Goal: Task Accomplishment & Management: Manage account settings

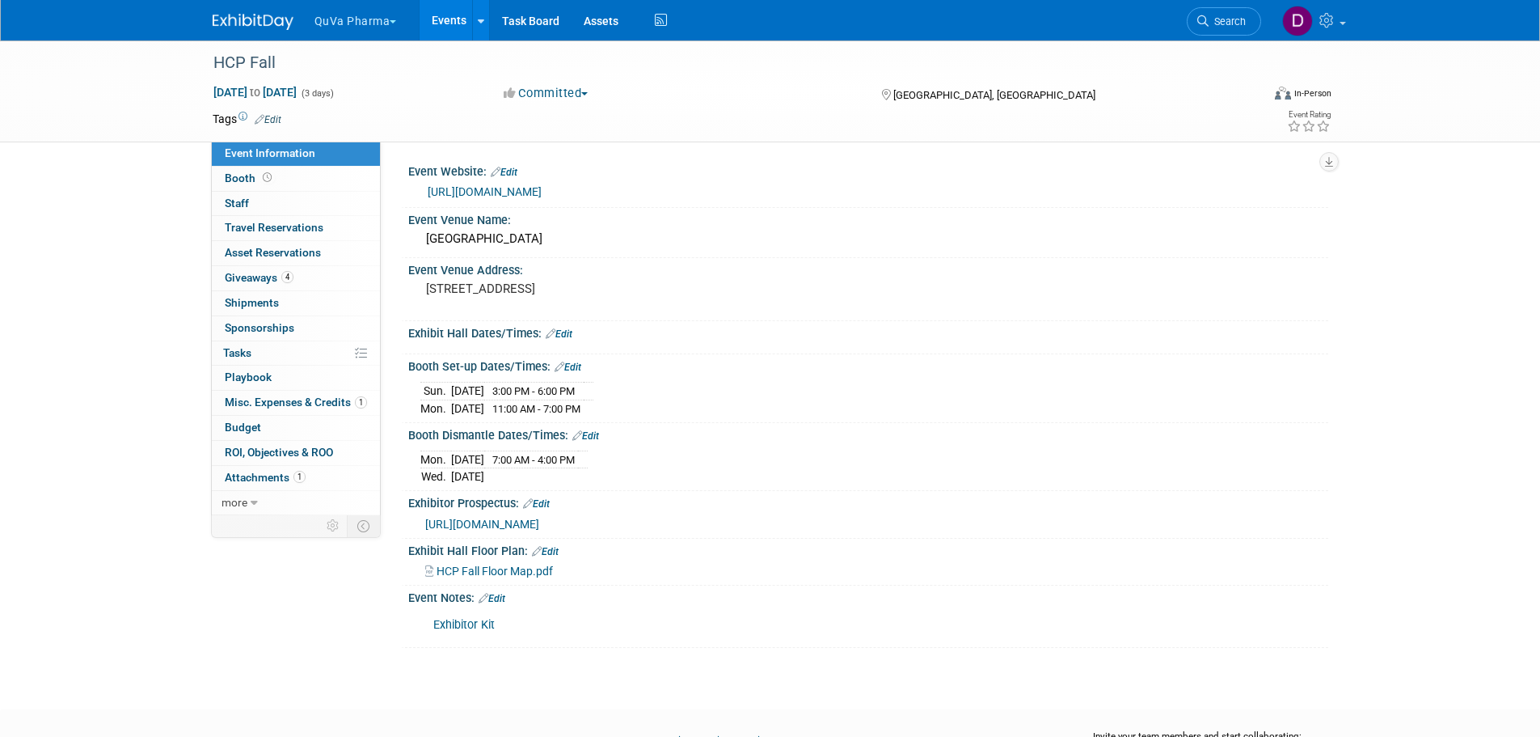
click at [380, 26] on button "QuVa Pharma" at bounding box center [365, 18] width 104 height 36
click at [361, 91] on link "QuVa Pharma" at bounding box center [372, 97] width 116 height 23
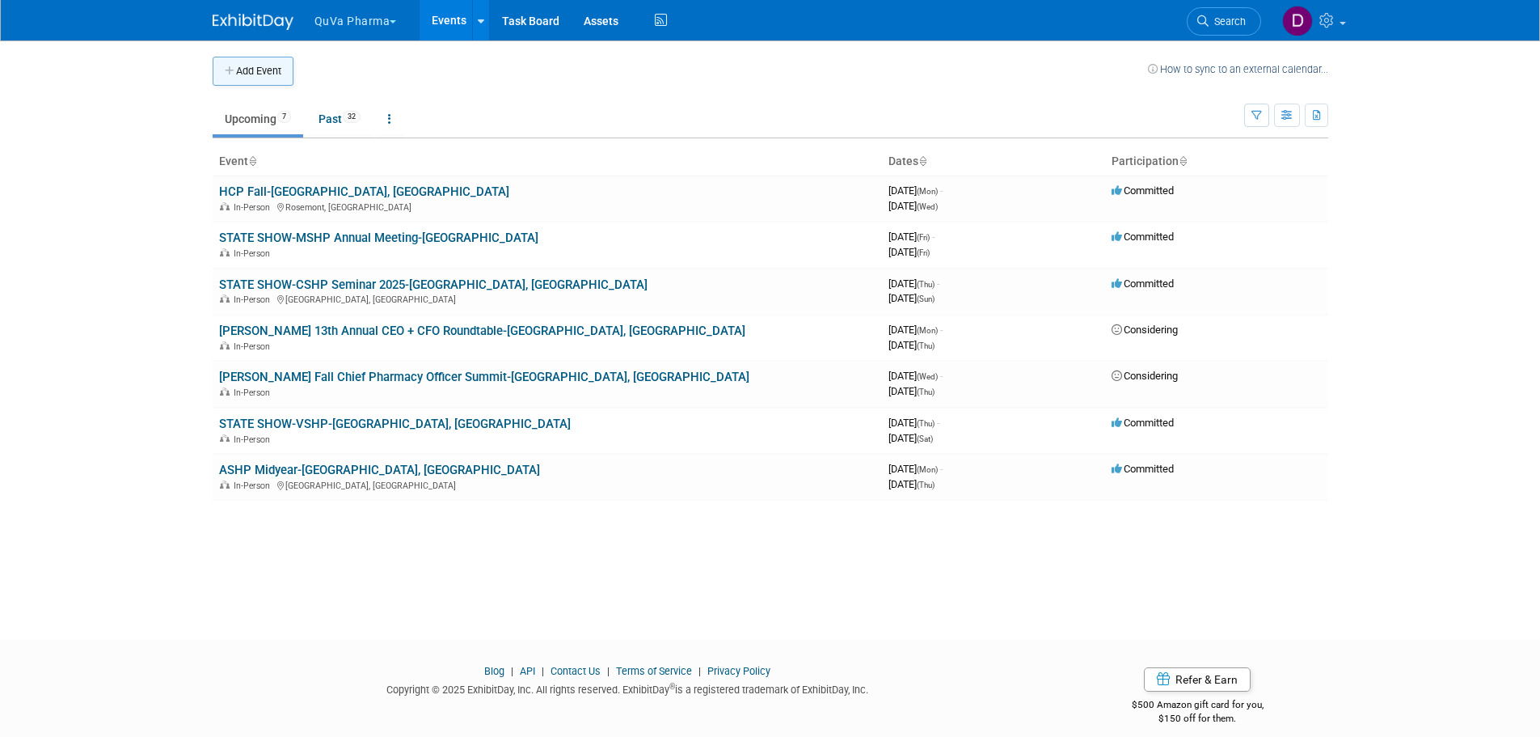
click at [248, 66] on button "Add Event" at bounding box center [253, 71] width 81 height 29
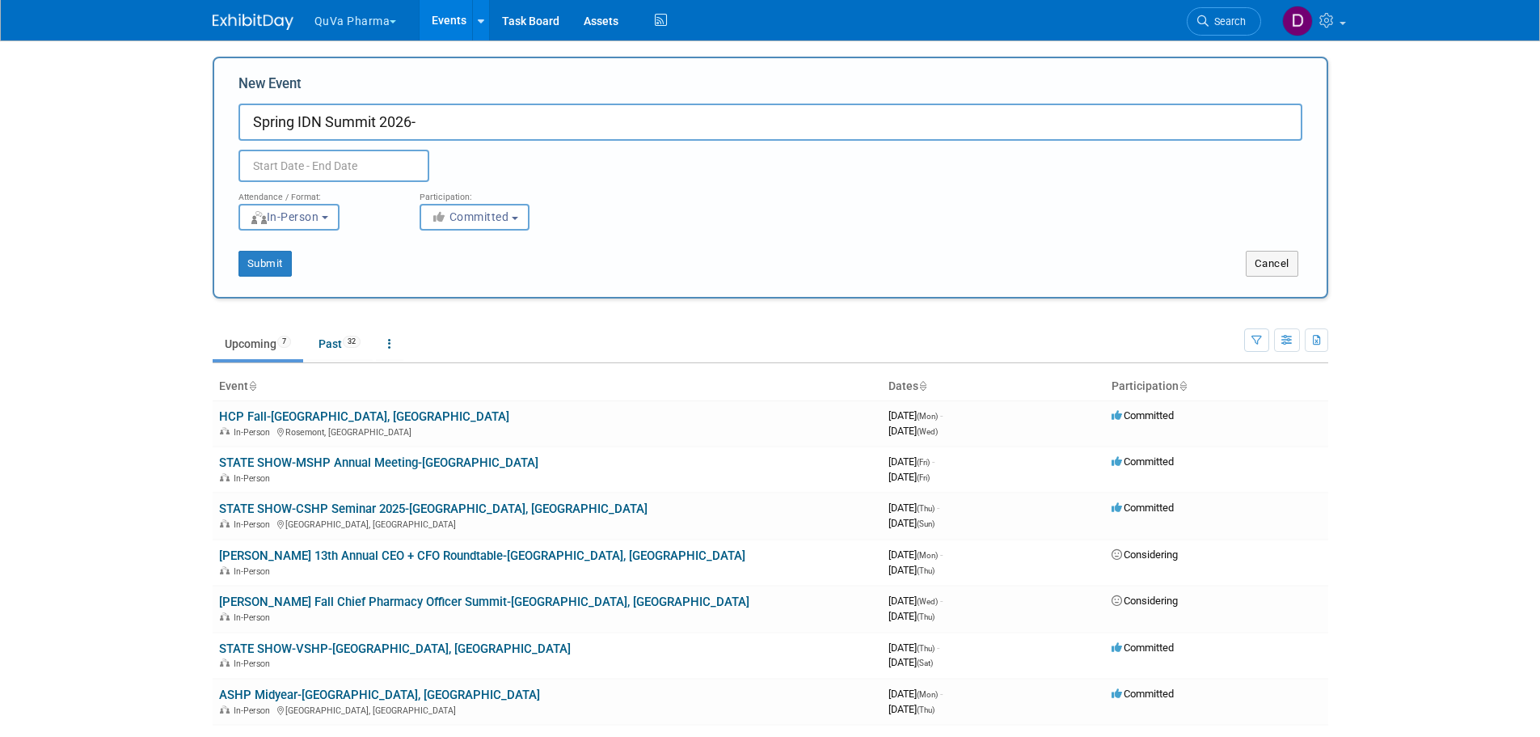
click at [455, 127] on input "Spring IDN Summit 2026-" at bounding box center [771, 121] width 1064 height 37
type input "Spring IDN Summit 2026-[GEOGRAPHIC_DATA], [GEOGRAPHIC_DATA]"
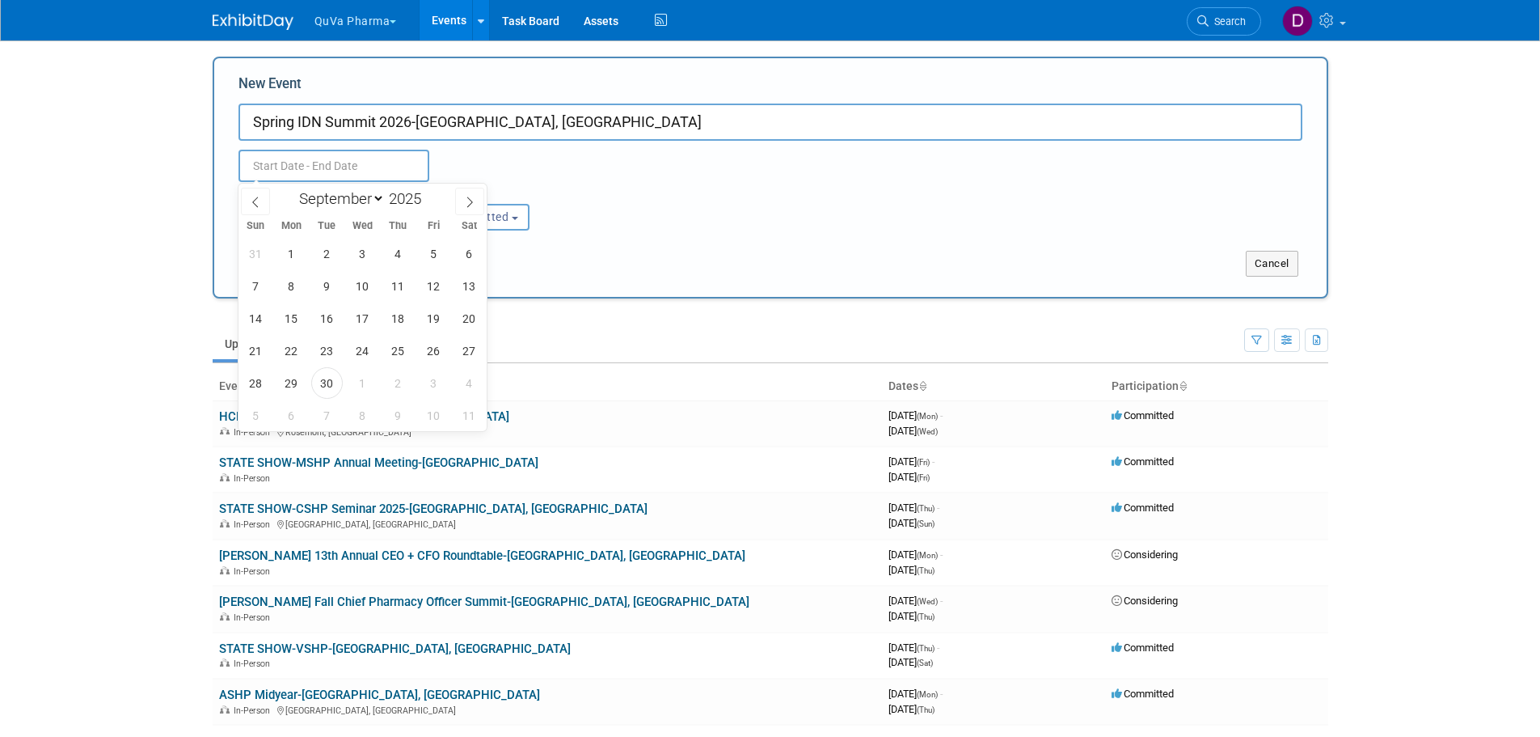
click at [386, 168] on input "text" at bounding box center [334, 166] width 191 height 32
click at [365, 196] on select "January February March April May June July August September October November De…" at bounding box center [338, 198] width 93 height 20
select select "3"
click at [292, 188] on select "January February March April May June July August September October November De…" at bounding box center [338, 198] width 93 height 20
click at [425, 205] on span at bounding box center [427, 204] width 11 height 10
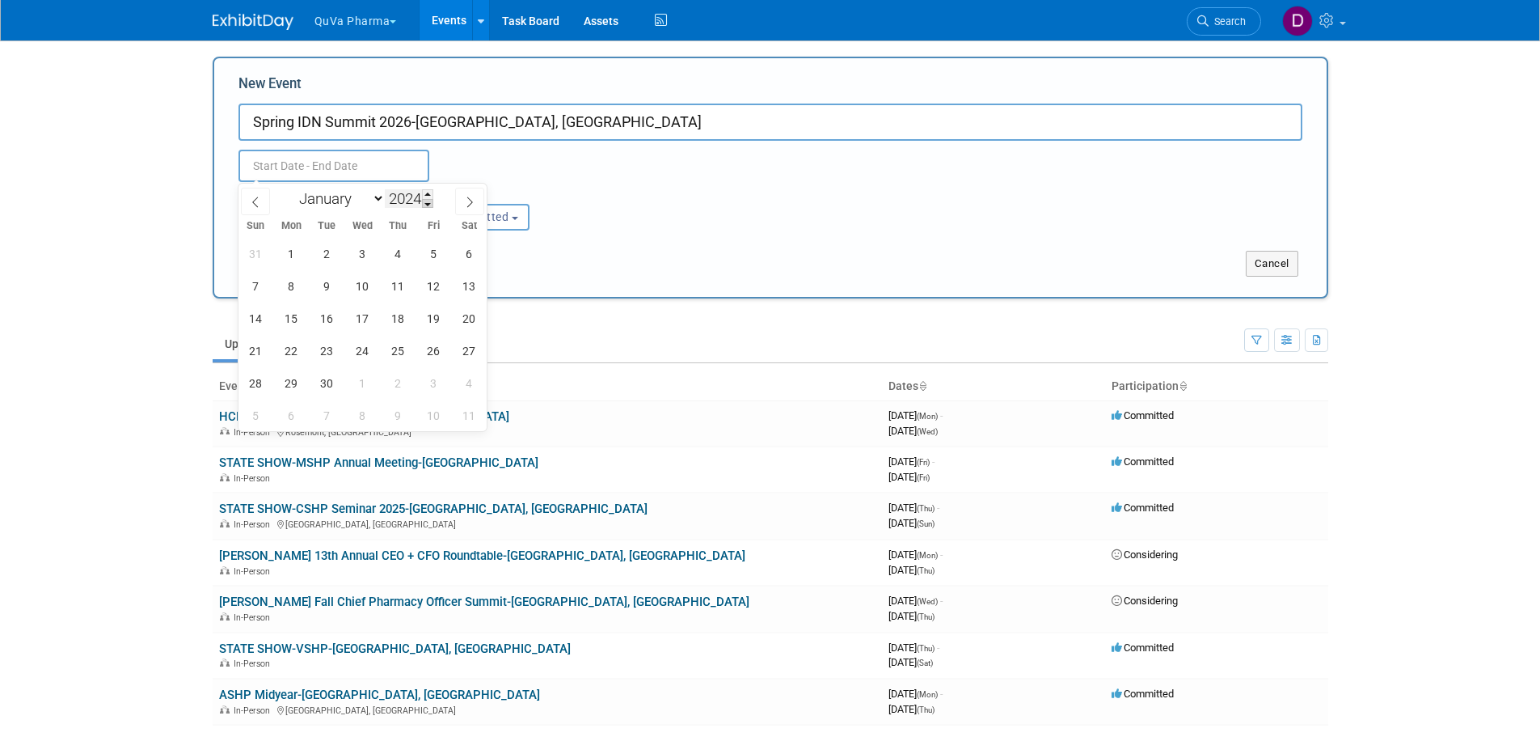
click at [425, 205] on span at bounding box center [427, 204] width 11 height 10
click at [428, 196] on span at bounding box center [427, 194] width 11 height 10
type input "2026"
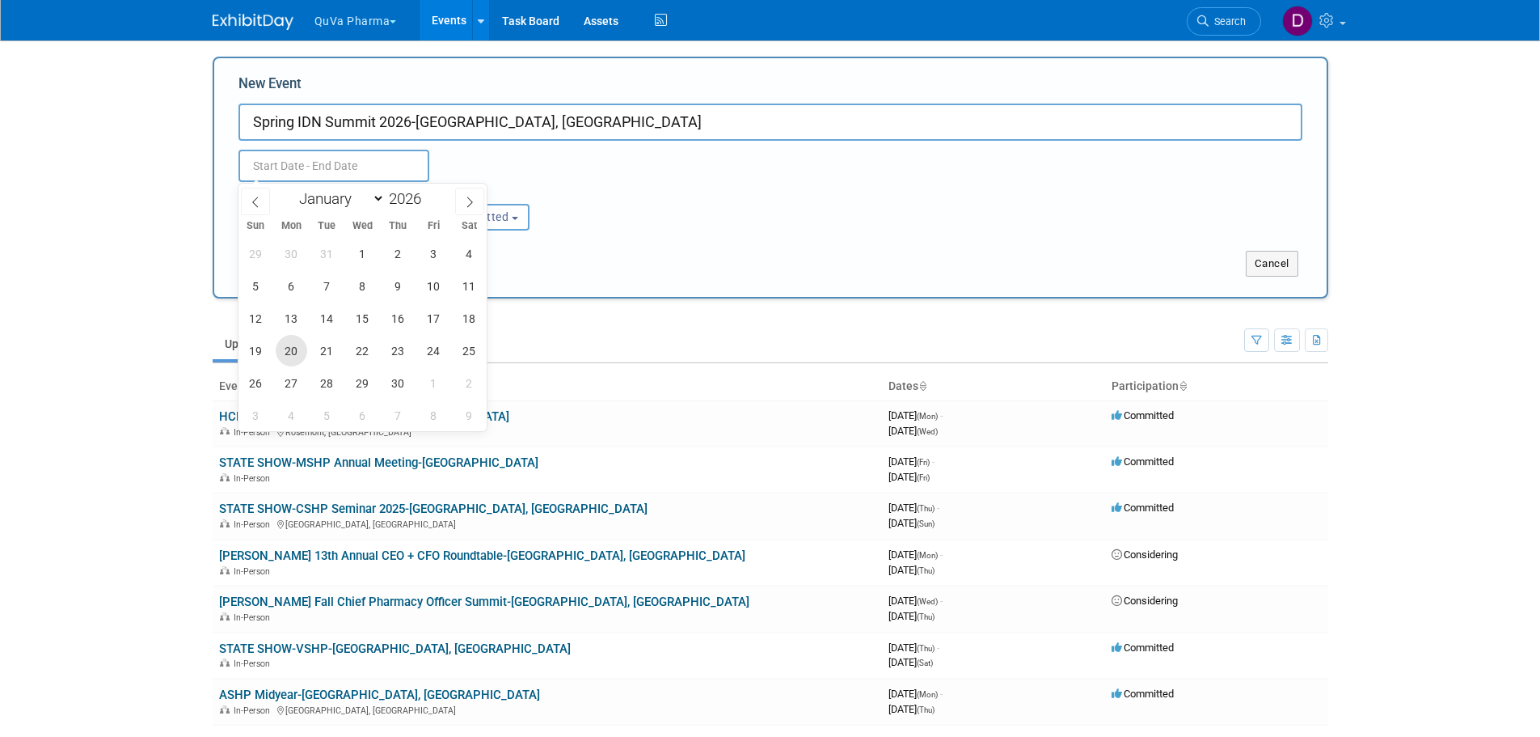
click at [289, 350] on span "20" at bounding box center [292, 351] width 32 height 32
click at [365, 349] on span "22" at bounding box center [363, 351] width 32 height 32
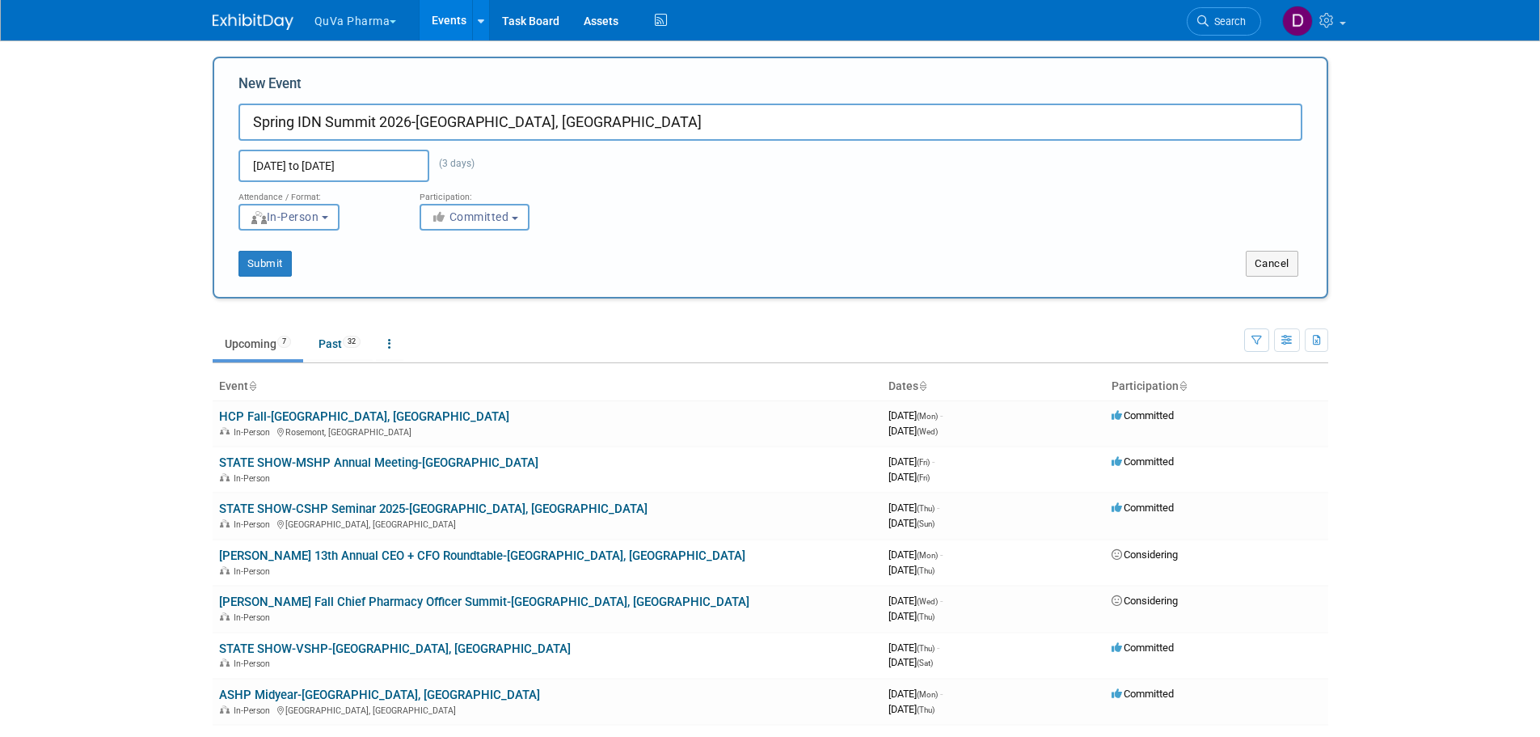
click at [298, 162] on input "Apr 20, 2026 to Apr 22, 2026" at bounding box center [334, 166] width 191 height 32
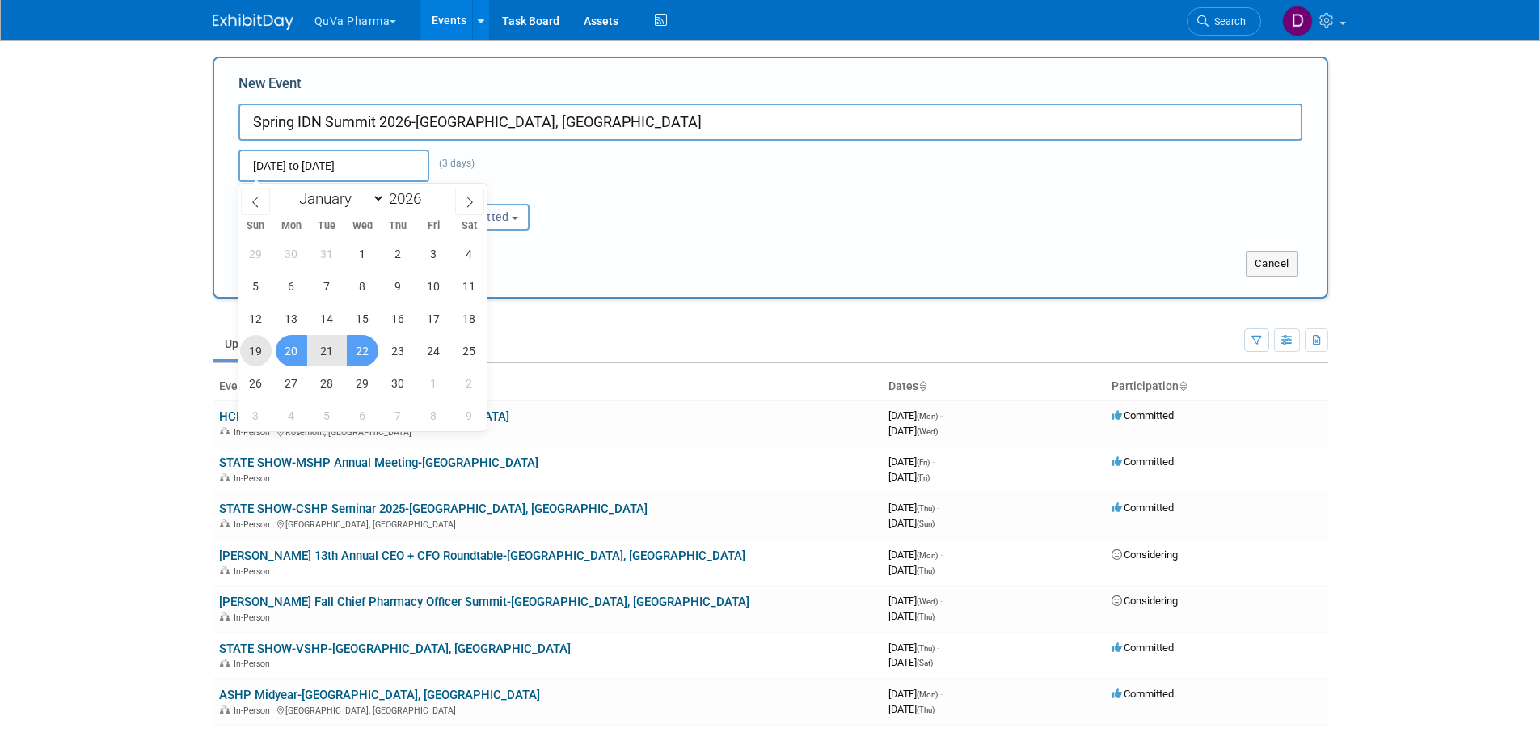
click at [258, 348] on span "19" at bounding box center [256, 351] width 32 height 32
click at [355, 347] on span "22" at bounding box center [363, 351] width 32 height 32
type input "[DATE] to [DATE]"
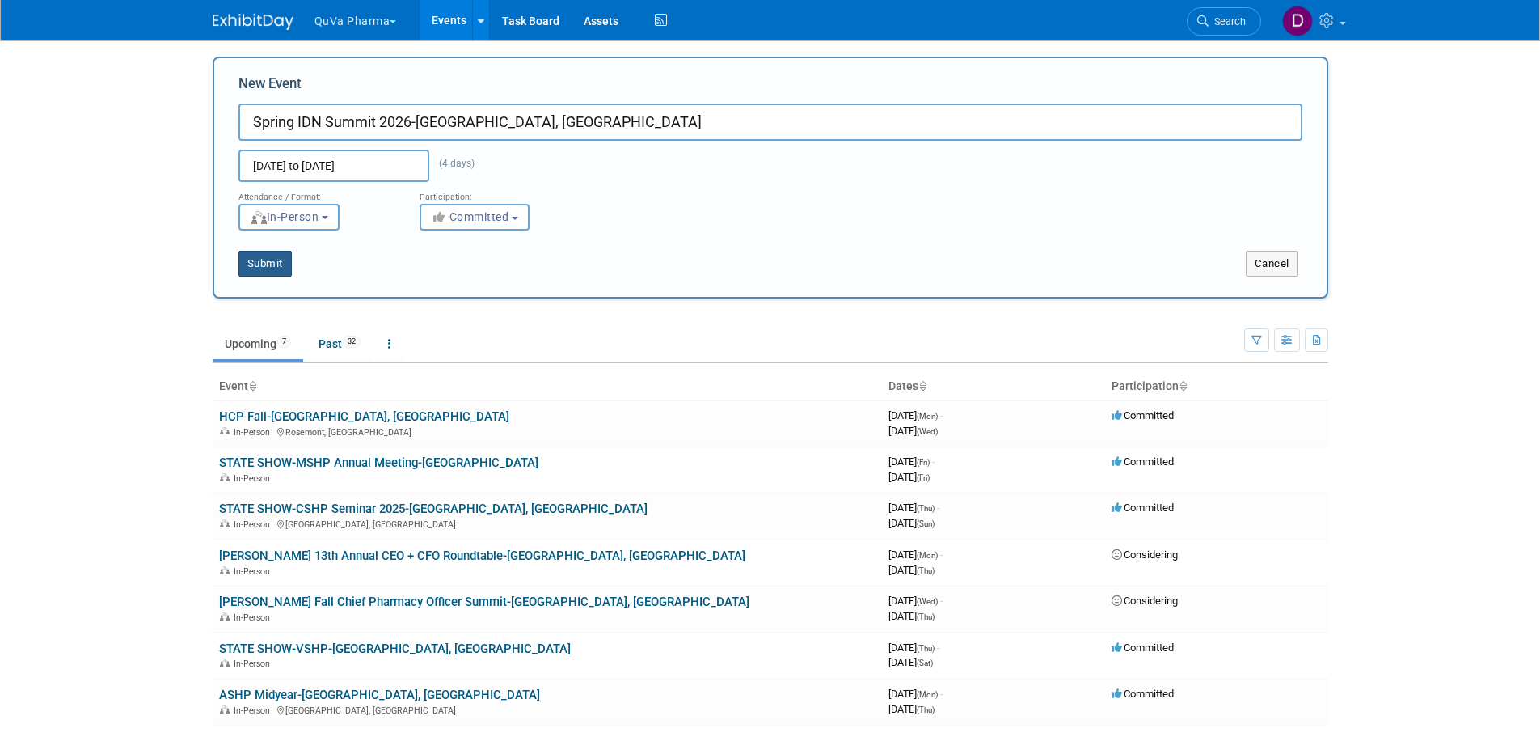
click at [256, 262] on button "Submit" at bounding box center [265, 264] width 53 height 26
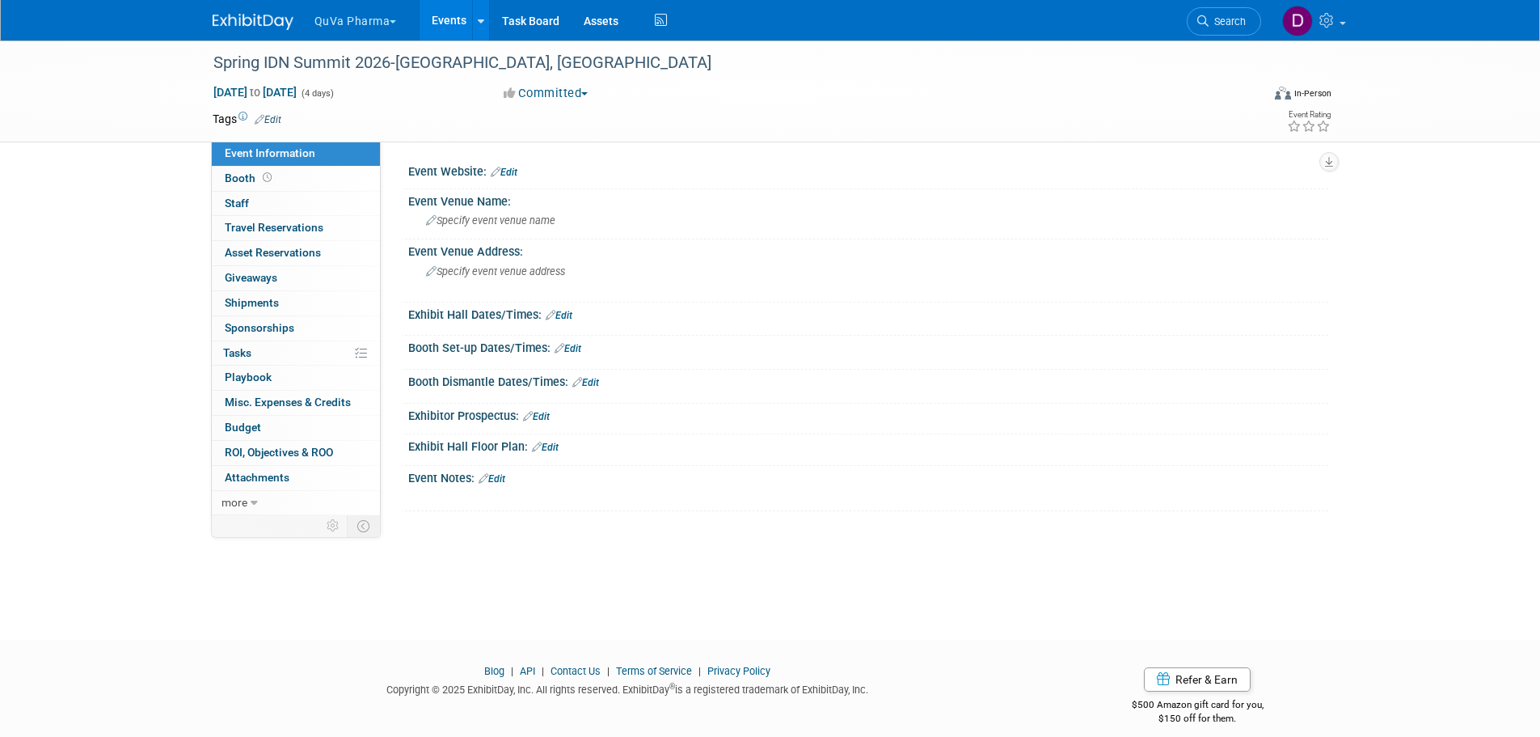
click at [512, 172] on link "Edit" at bounding box center [504, 172] width 27 height 11
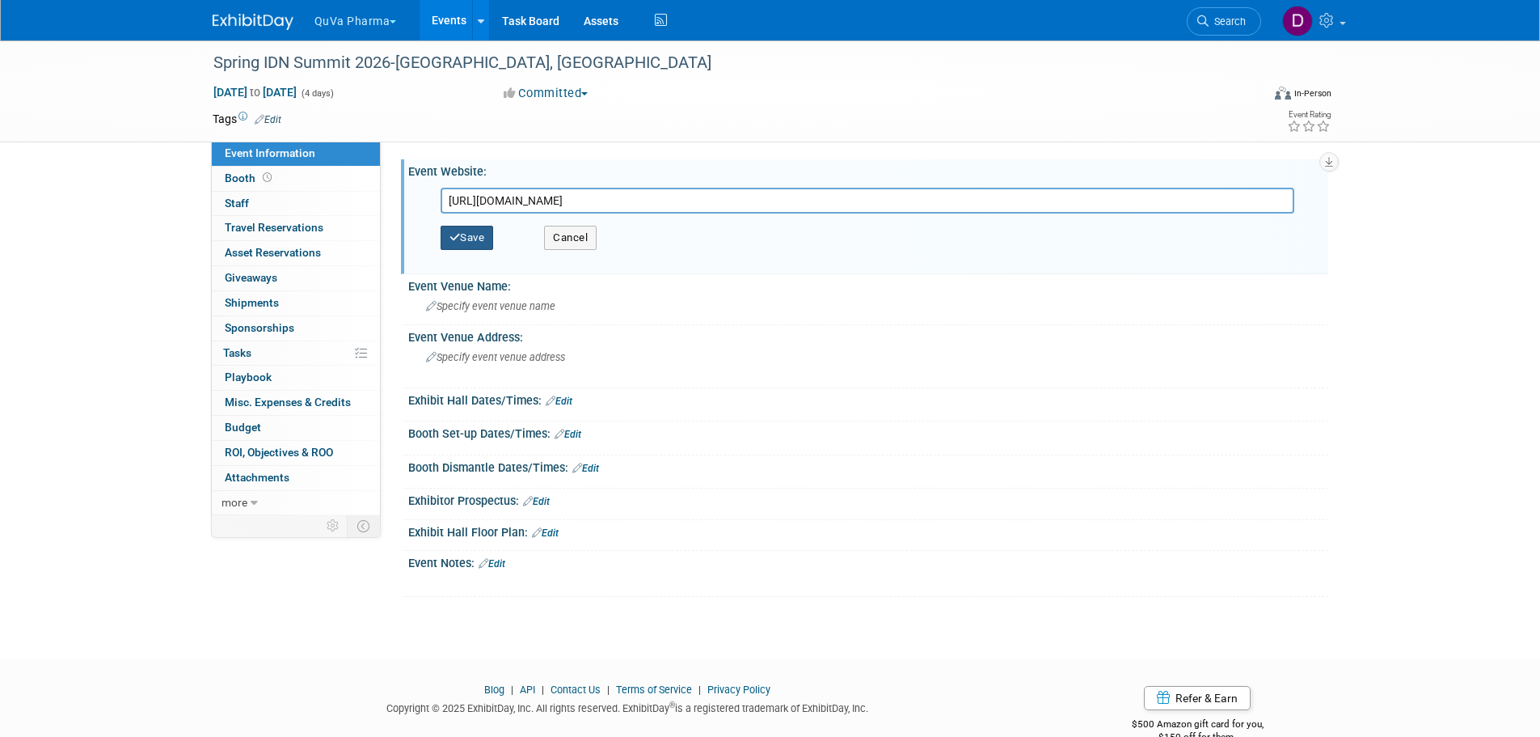
type input "[URL][DOMAIN_NAME]"
click at [452, 243] on button "Save" at bounding box center [467, 238] width 53 height 24
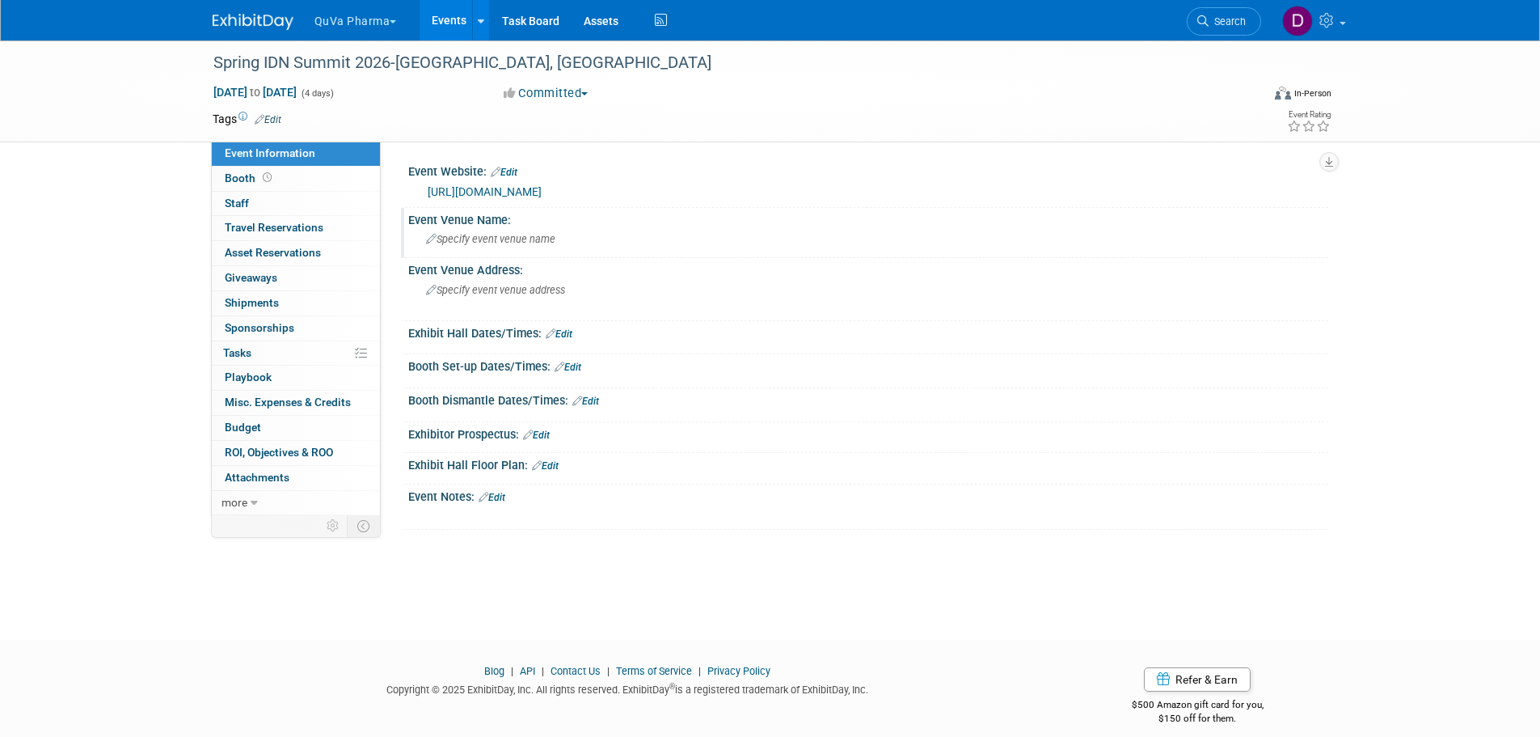
click at [490, 245] on div "Specify event venue name" at bounding box center [868, 238] width 896 height 25
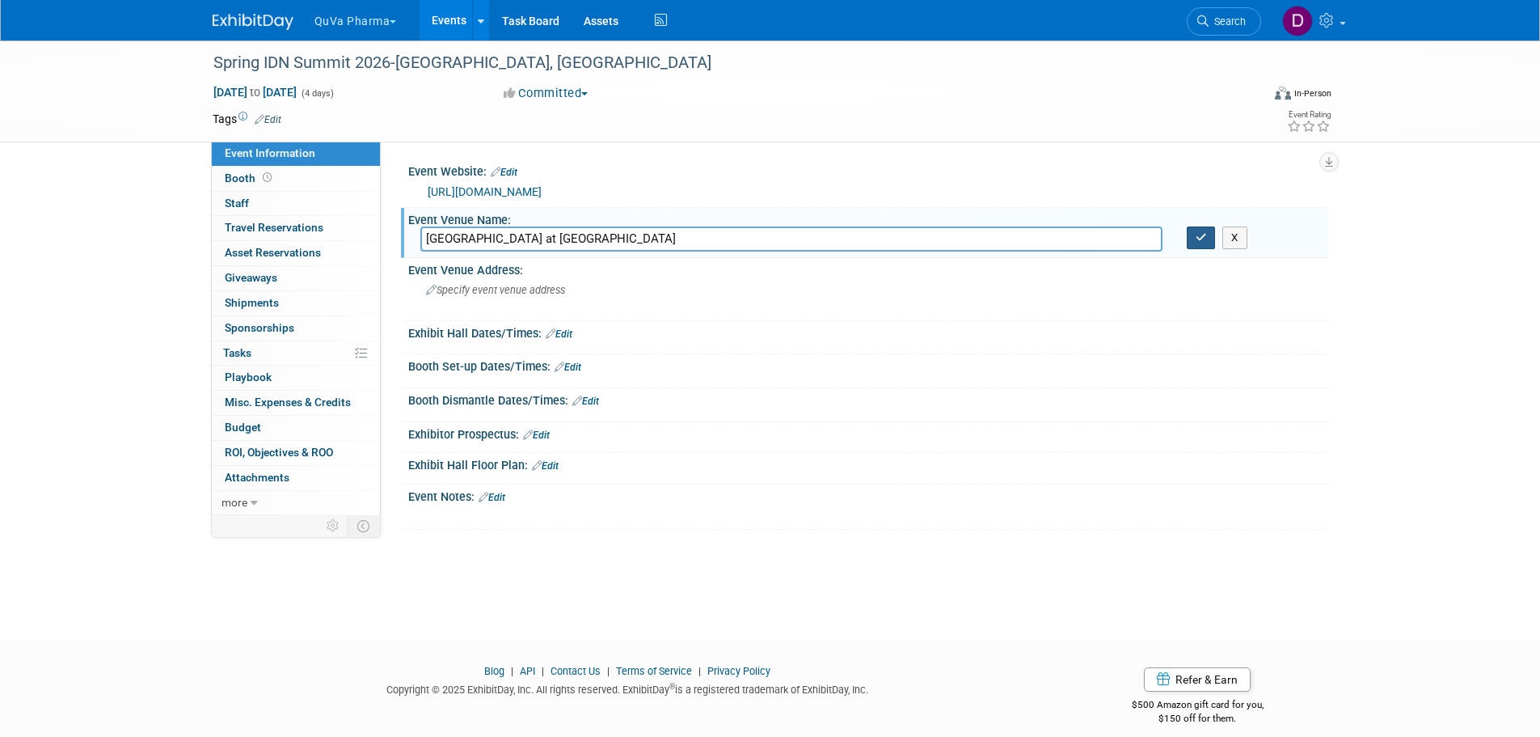
type input "[GEOGRAPHIC_DATA] at [GEOGRAPHIC_DATA]"
click at [1197, 237] on icon "button" at bounding box center [1201, 237] width 11 height 11
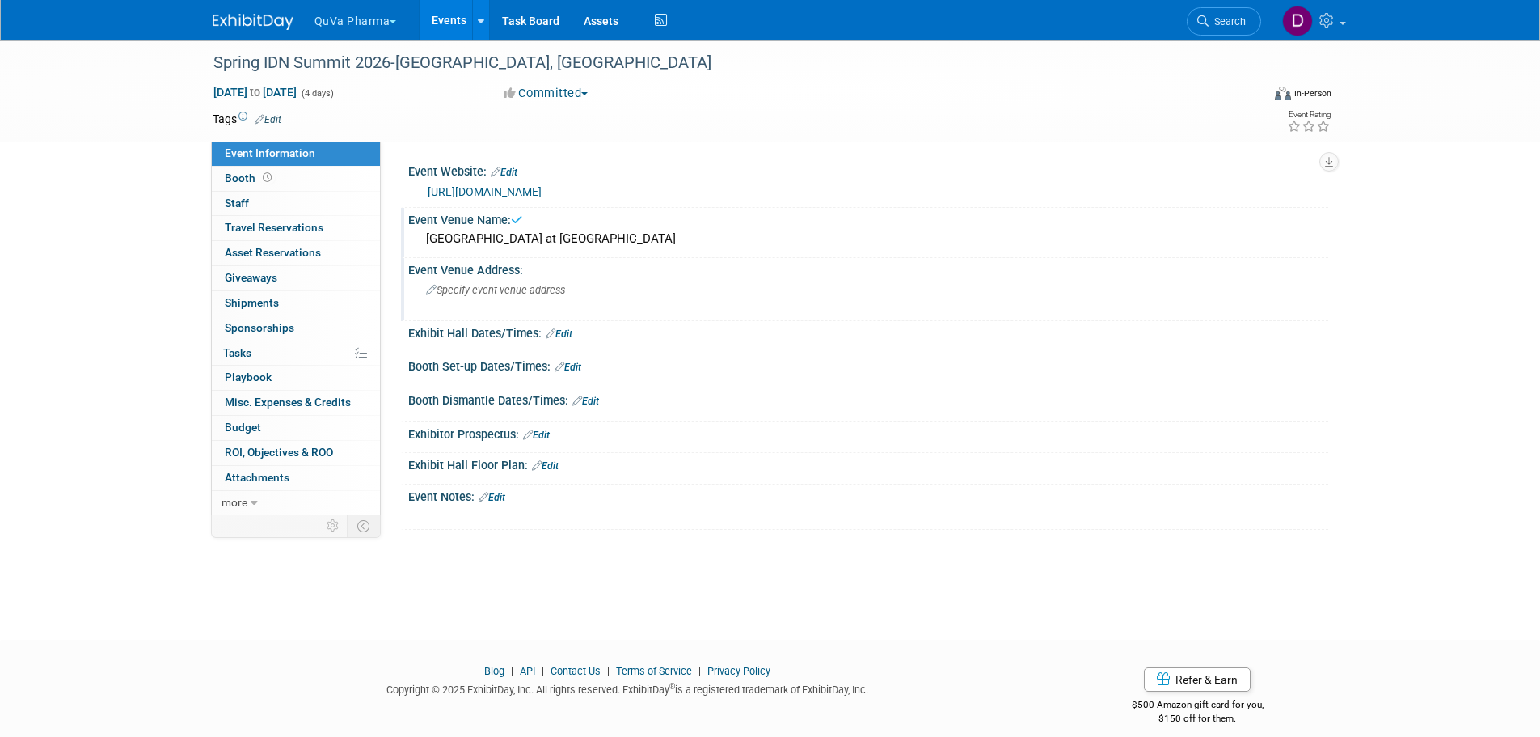
click at [464, 294] on span "Specify event venue address" at bounding box center [495, 290] width 139 height 12
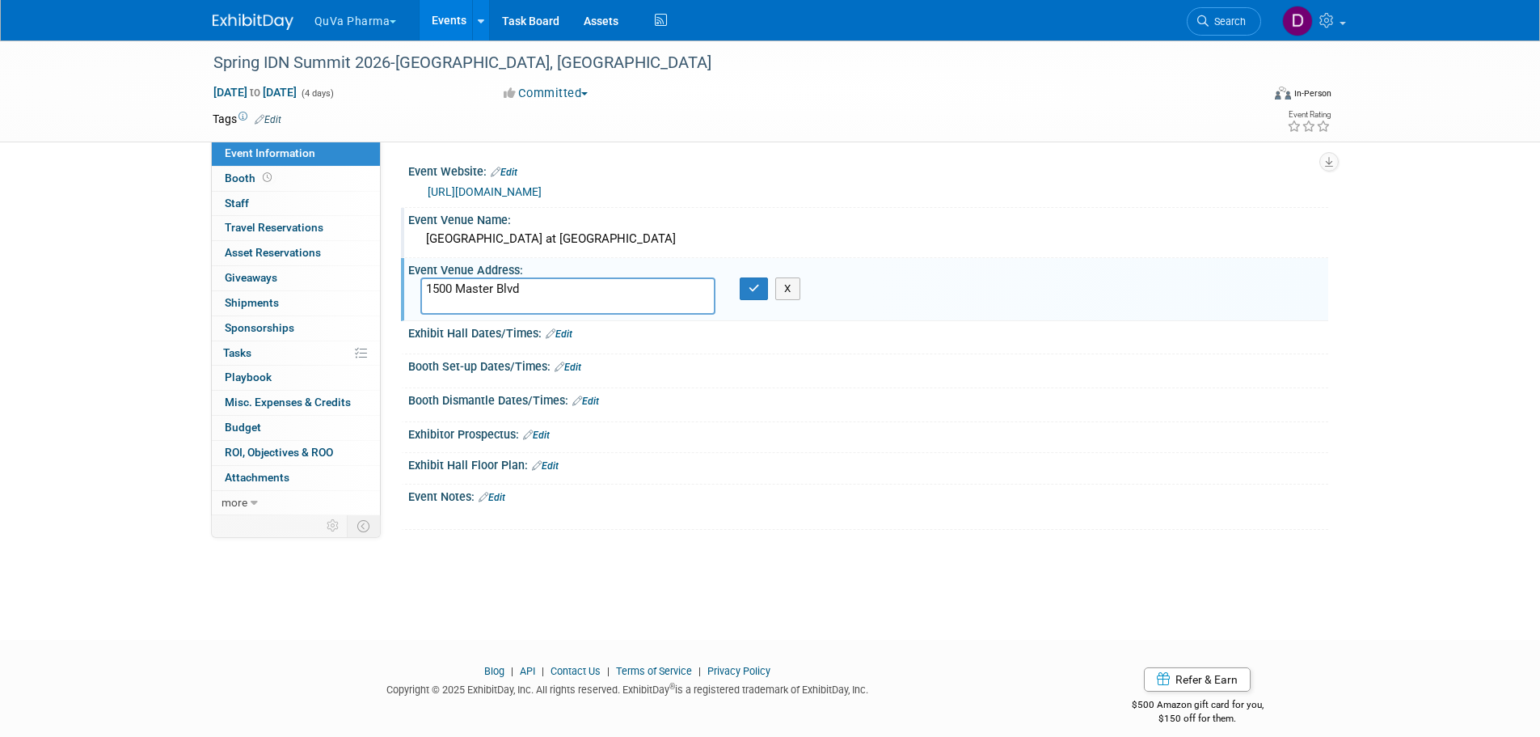
type textarea "1500 Master Blvd"
click at [530, 283] on textarea "1500 Master Blvd" at bounding box center [567, 295] width 295 height 37
type textarea "[STREET_ADDRESS]"
click at [749, 286] on icon "button" at bounding box center [754, 288] width 11 height 11
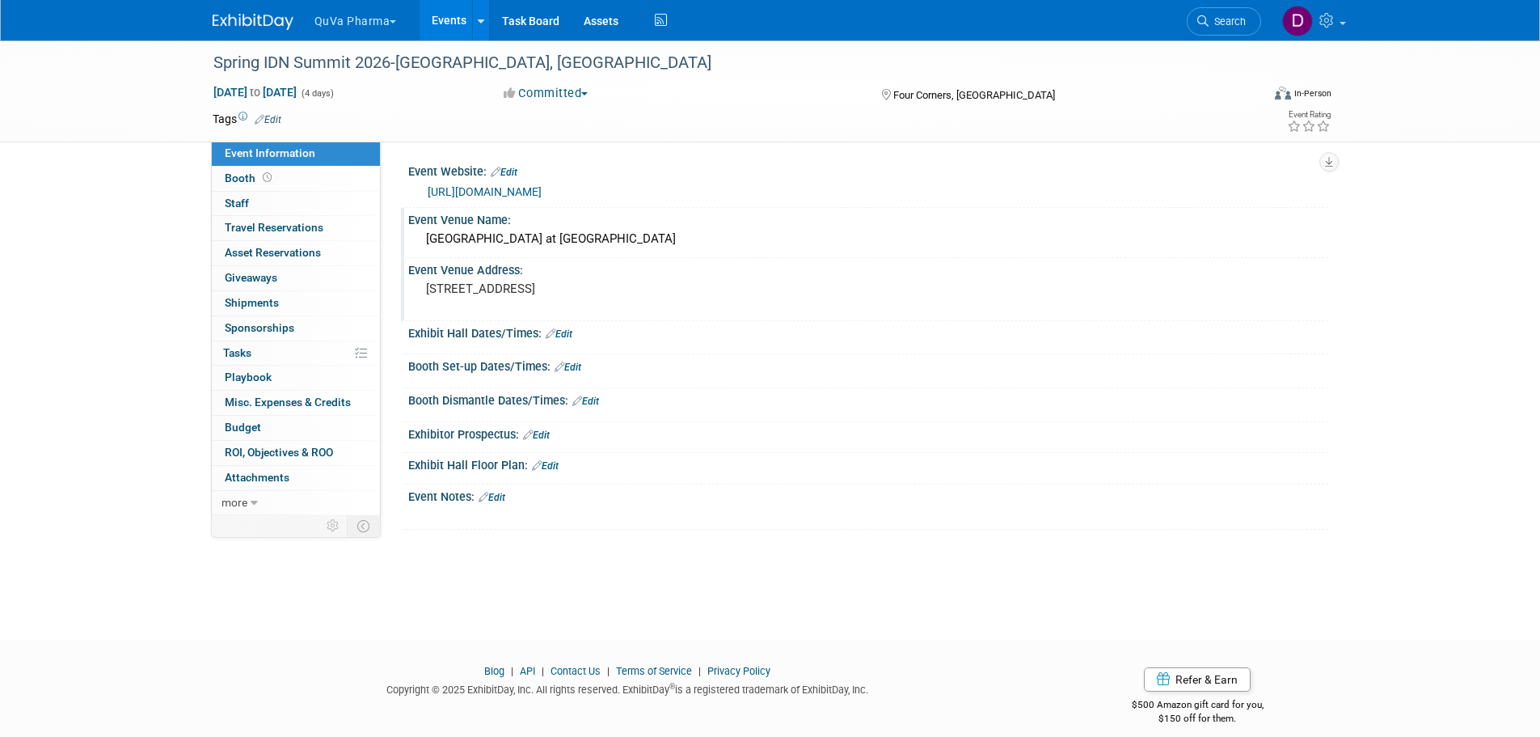
click at [494, 230] on div "[GEOGRAPHIC_DATA] at [GEOGRAPHIC_DATA]" at bounding box center [868, 238] width 896 height 25
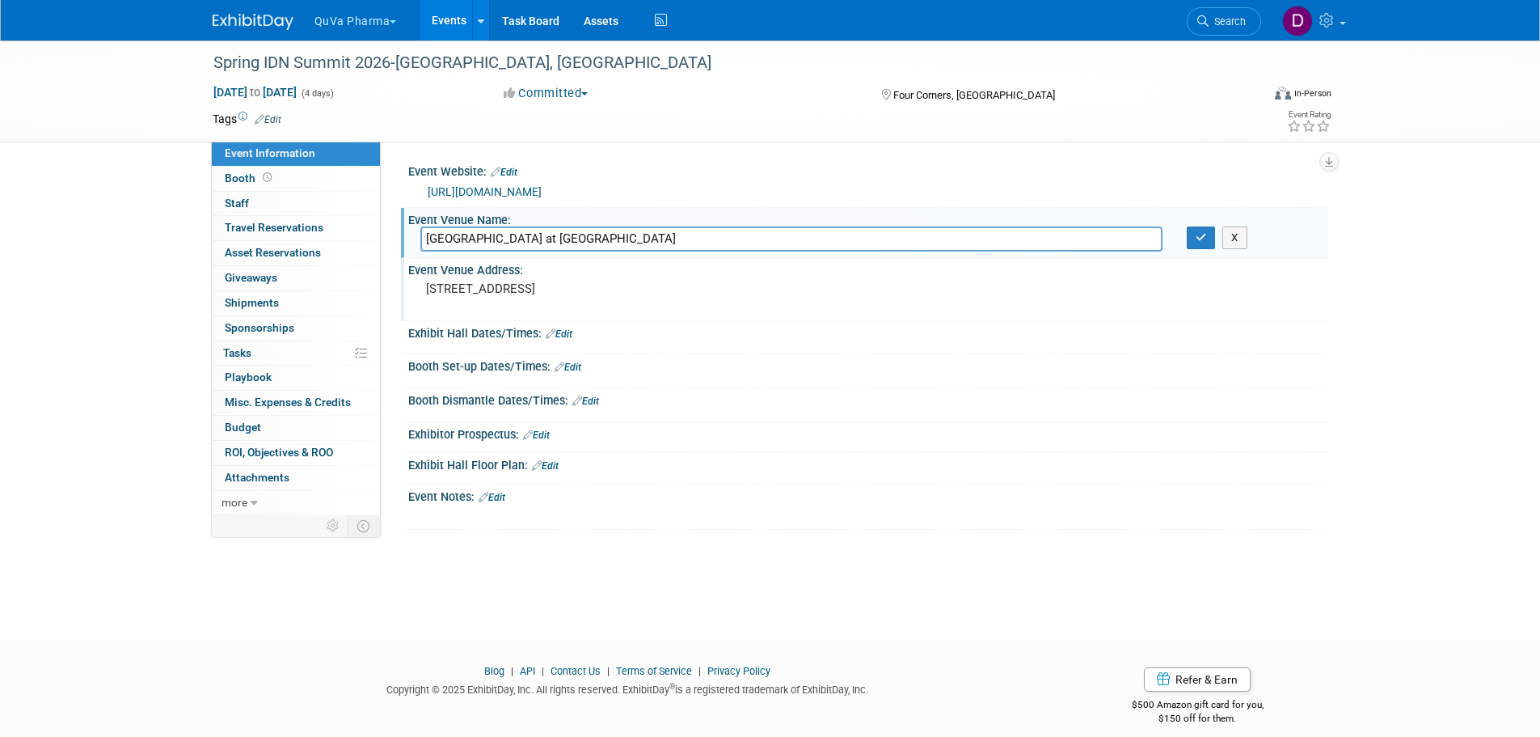
click at [587, 239] on input "[GEOGRAPHIC_DATA] at [GEOGRAPHIC_DATA]" at bounding box center [791, 238] width 742 height 25
click at [610, 239] on input "[GEOGRAPHIC_DATA] at [GEOGRAPHIC_DATA]" at bounding box center [791, 238] width 742 height 25
type input "Omni Orlando Resort at ChampionsGate"
click at [1196, 242] on icon "button" at bounding box center [1201, 237] width 11 height 11
